Goal: Task Accomplishment & Management: Use online tool/utility

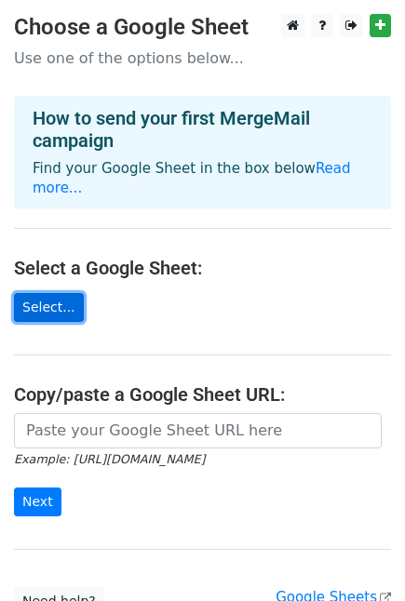
click at [46, 293] on link "Select..." at bounding box center [49, 307] width 70 height 29
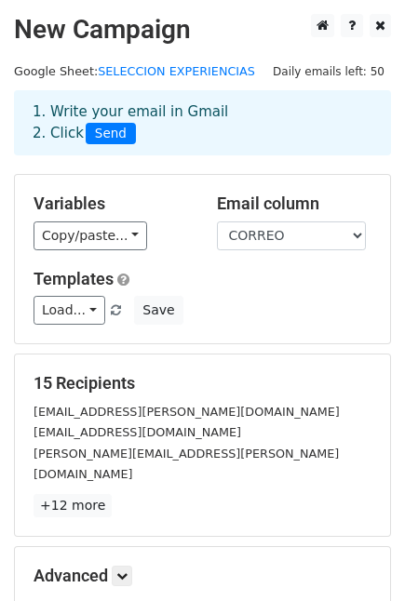
scroll to position [196, 0]
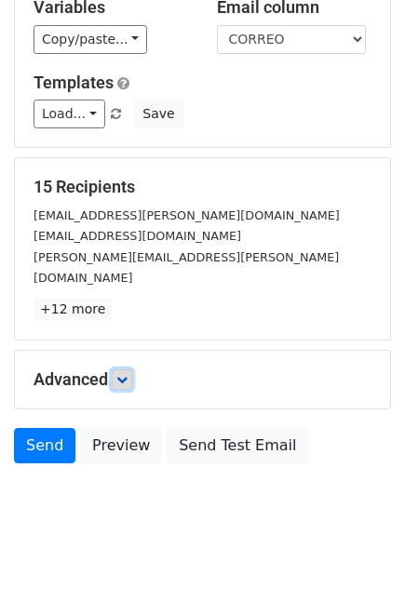
click at [128, 369] on link at bounding box center [122, 379] width 20 height 20
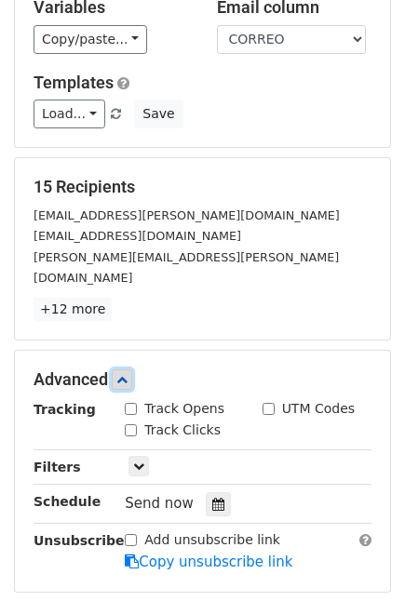
click at [128, 369] on link at bounding box center [122, 379] width 20 height 20
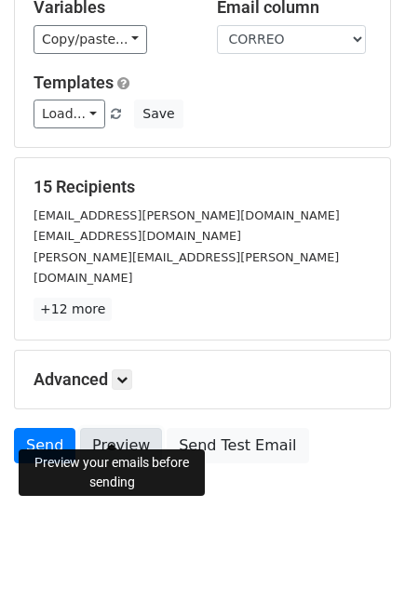
click at [124, 431] on link "Preview" at bounding box center [121, 445] width 82 height 35
click at [109, 432] on link "Preview" at bounding box center [121, 445] width 82 height 35
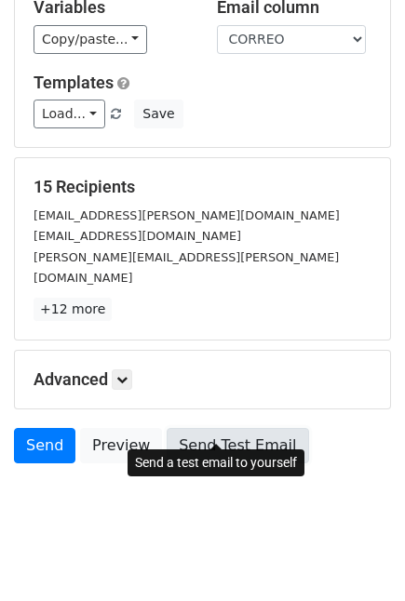
click at [221, 431] on link "Send Test Email" at bounding box center [236, 445] width 141 height 35
